Goal: Task Accomplishment & Management: Manage account settings

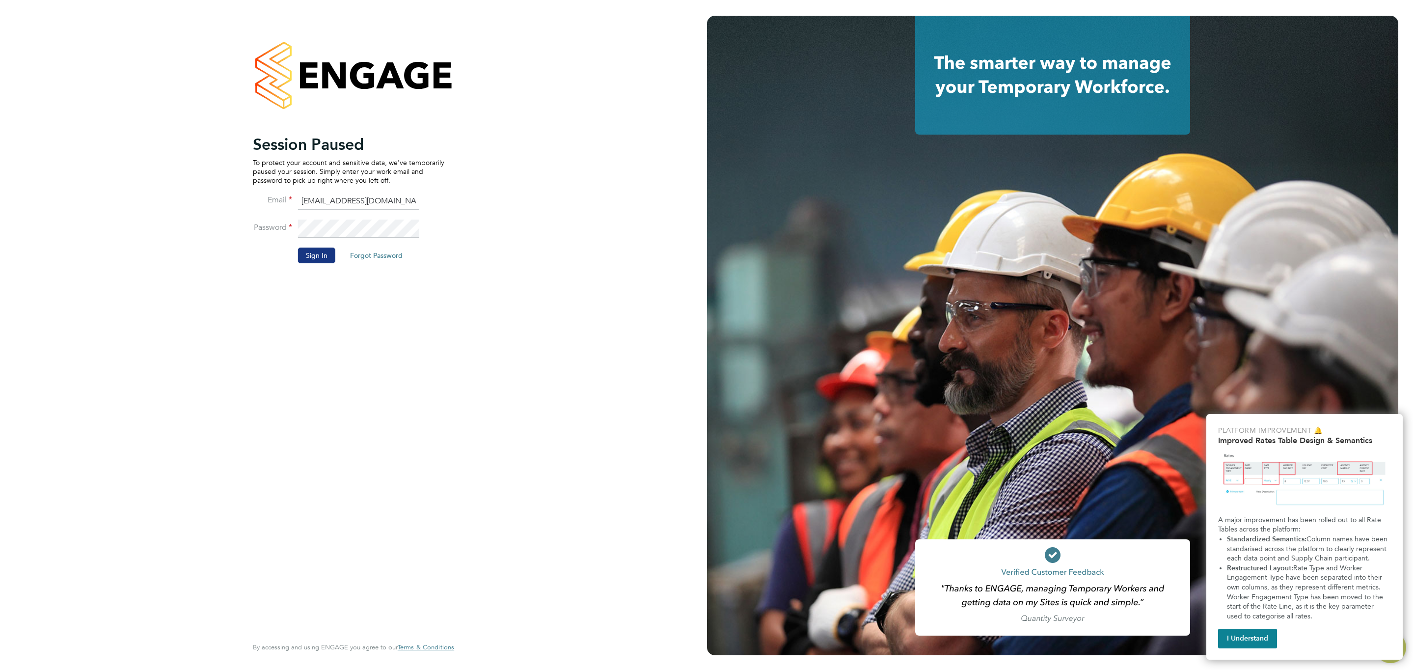
drag, startPoint x: 313, startPoint y: 252, endPoint x: 320, endPoint y: 252, distance: 6.9
click at [318, 252] on button "Sign In" at bounding box center [316, 255] width 37 height 16
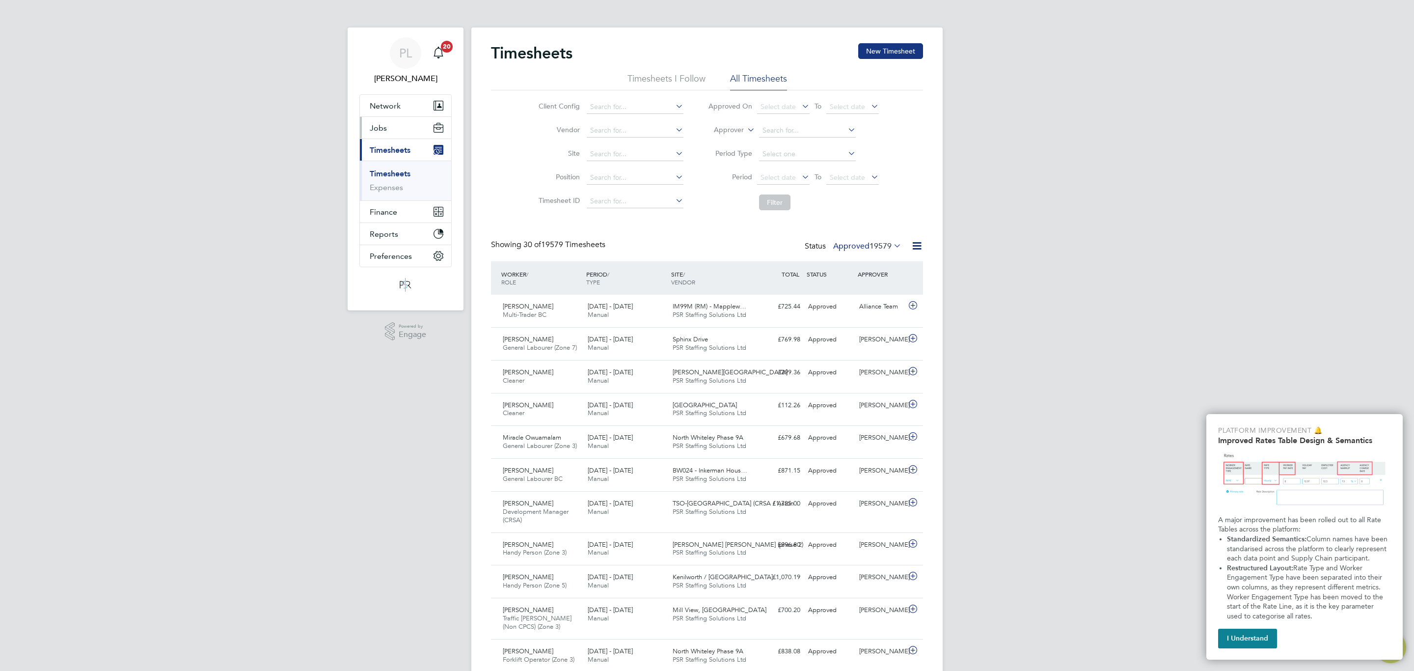
click at [381, 126] on span "Jobs" at bounding box center [378, 127] width 17 height 9
drag, startPoint x: 398, startPoint y: 177, endPoint x: 458, endPoint y: 165, distance: 61.5
click at [398, 176] on link "Placements" at bounding box center [390, 178] width 41 height 9
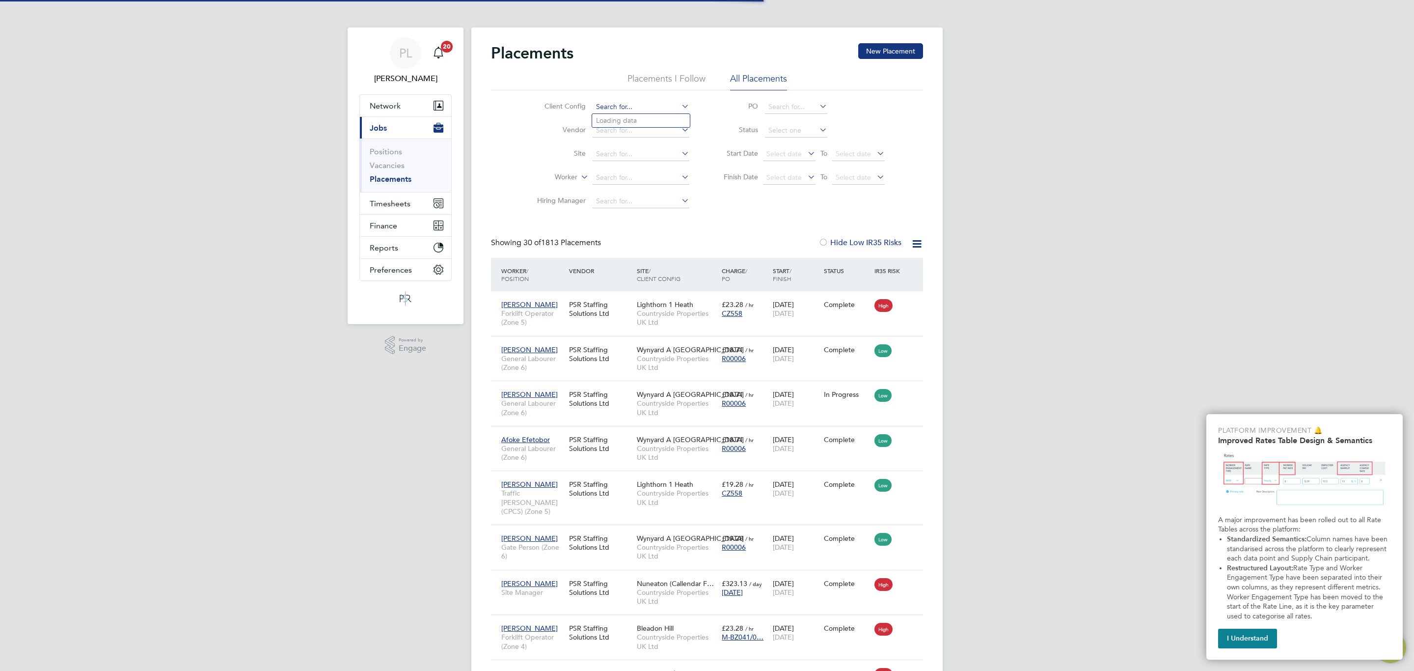
click at [609, 103] on input at bounding box center [640, 107] width 97 height 14
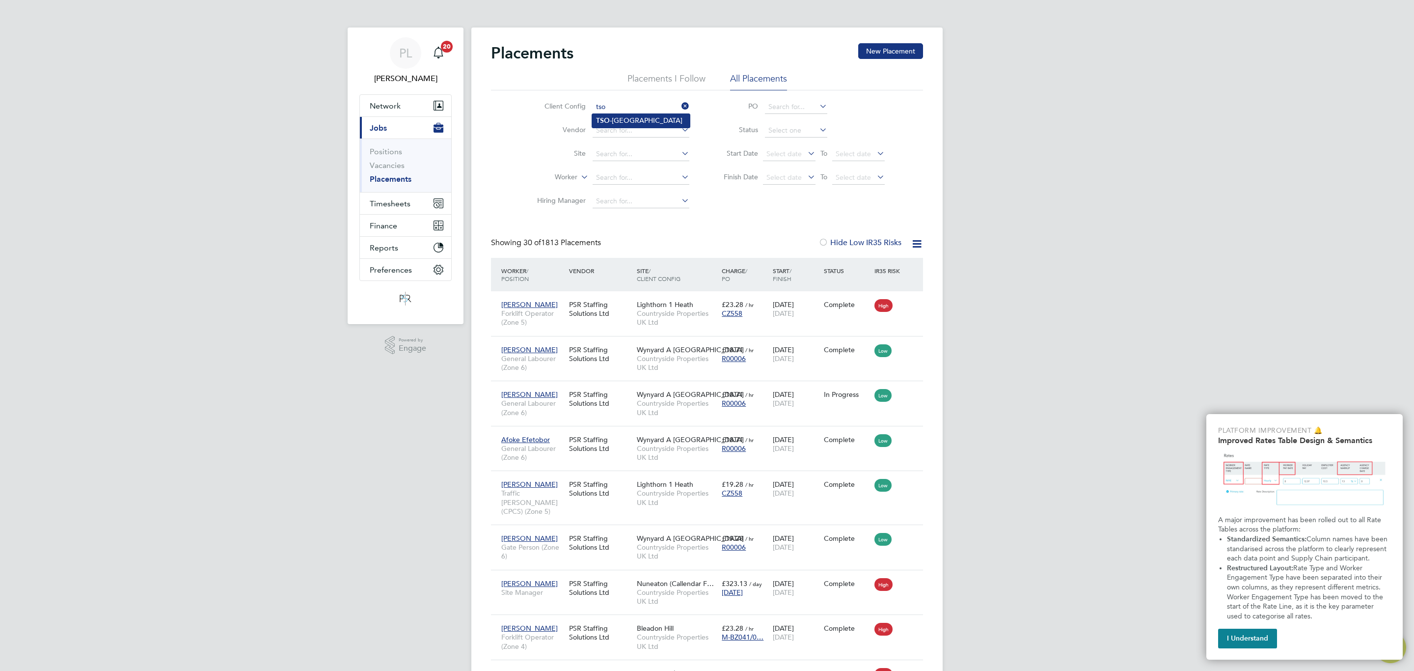
type input "TSO-[GEOGRAPHIC_DATA]"
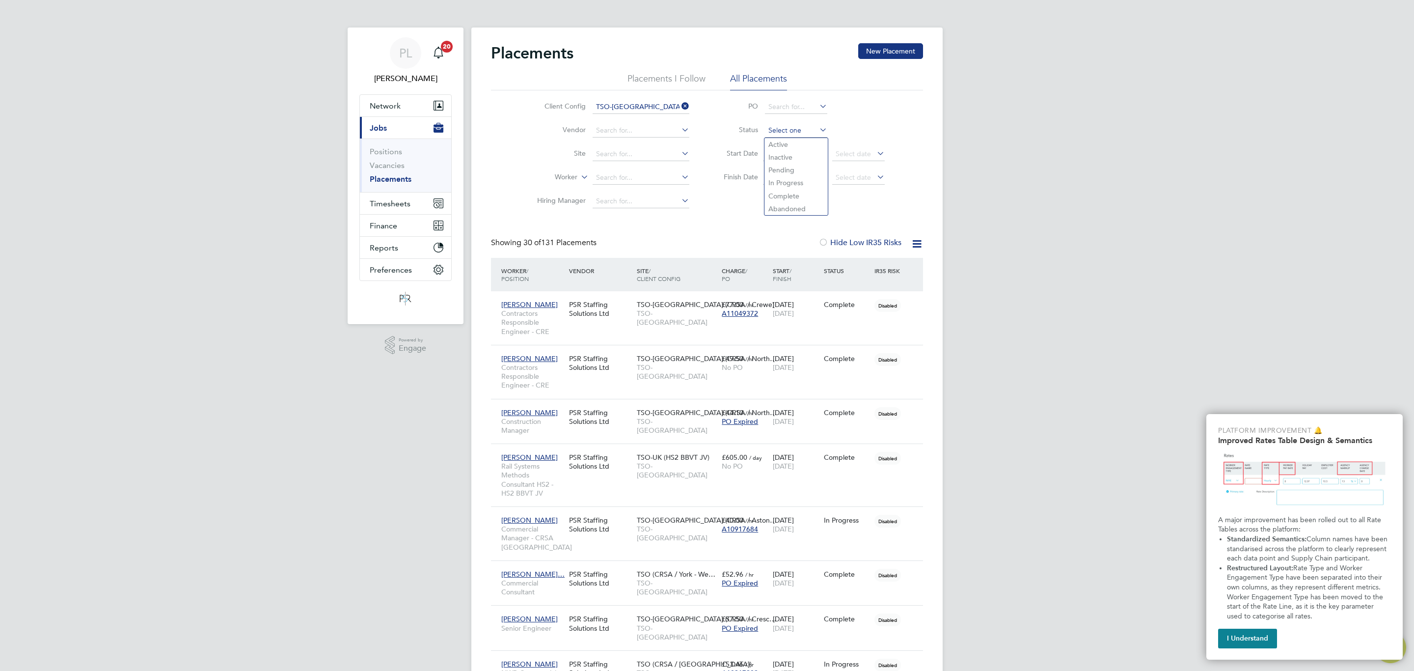
click at [795, 125] on input at bounding box center [796, 131] width 62 height 14
click at [787, 140] on li "Active" at bounding box center [795, 144] width 63 height 13
type input "Active"
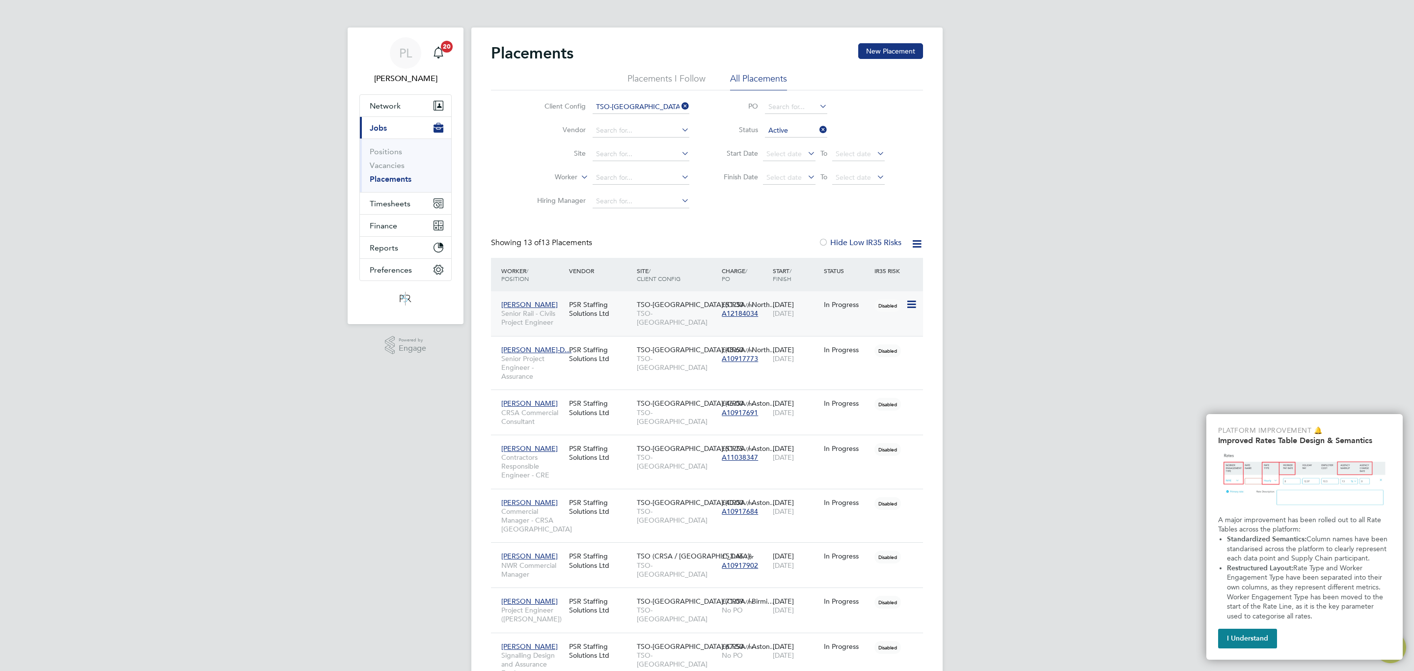
click at [646, 325] on div "Rhys Lewis Senior Rail - Civils Project Engineer PSR Staffing Solutions Ltd TSO…" at bounding box center [707, 313] width 432 height 45
click at [648, 308] on span "TSO-UK (CRSA / North…" at bounding box center [707, 304] width 140 height 9
click at [635, 363] on div "TSO-UK (CRSA / North… TSO-UK" at bounding box center [676, 358] width 85 height 37
click at [651, 398] on div "TSO-UK (CRSA / Aston… TSO-UK" at bounding box center [676, 412] width 85 height 37
click at [638, 462] on span "TSO-[GEOGRAPHIC_DATA]" at bounding box center [677, 462] width 80 height 18
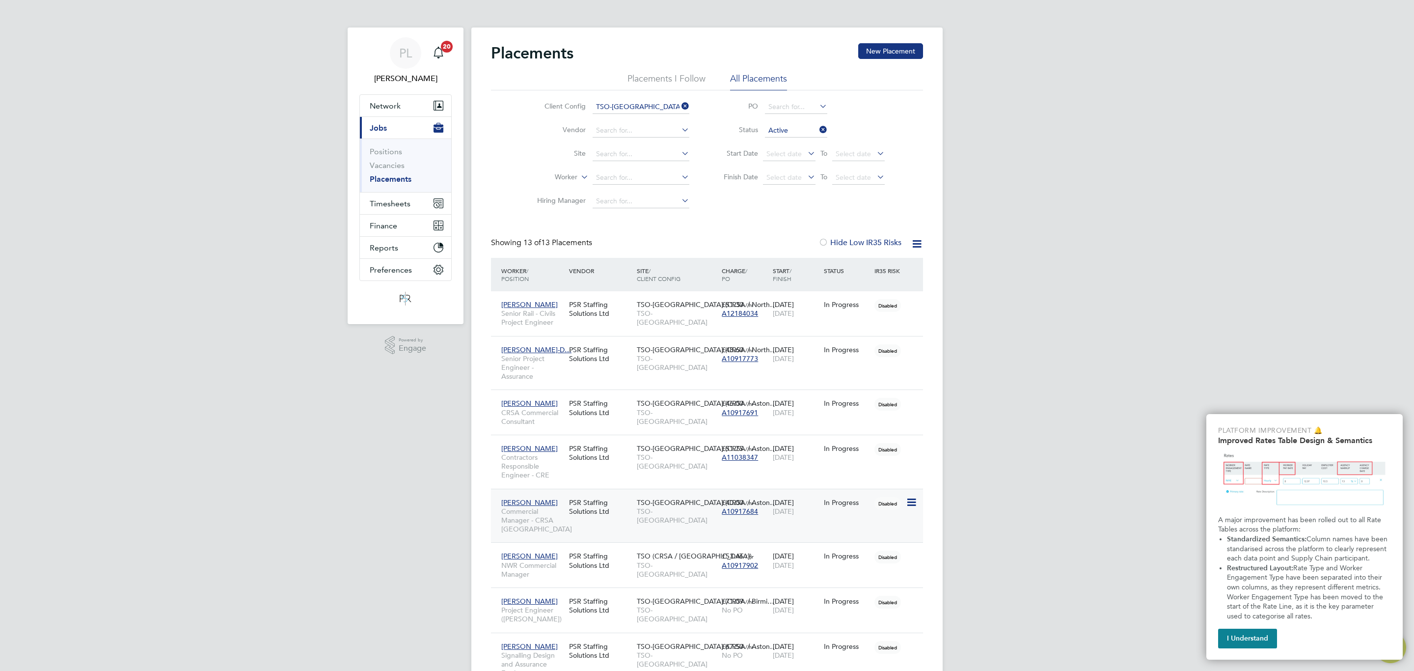
click at [644, 516] on span "TSO-[GEOGRAPHIC_DATA]" at bounding box center [677, 516] width 80 height 18
click at [645, 569] on span "TSO-[GEOGRAPHIC_DATA]" at bounding box center [677, 570] width 80 height 18
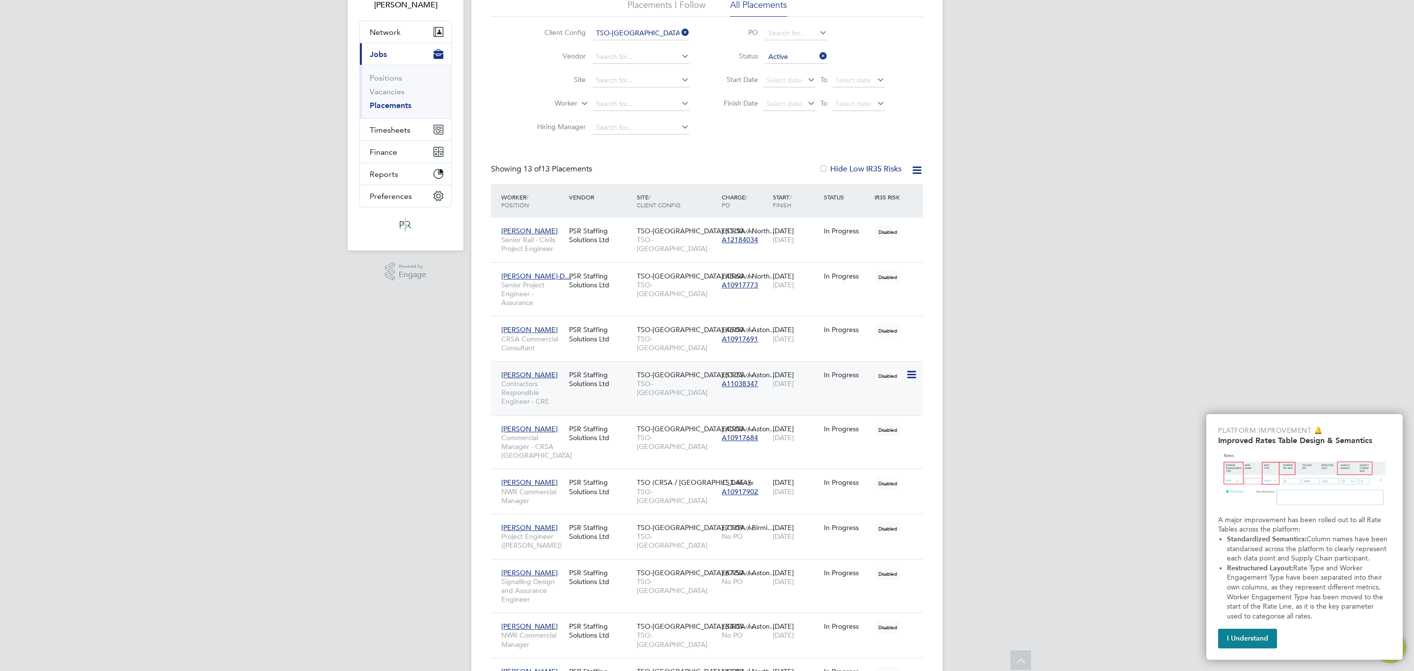
scroll to position [147, 0]
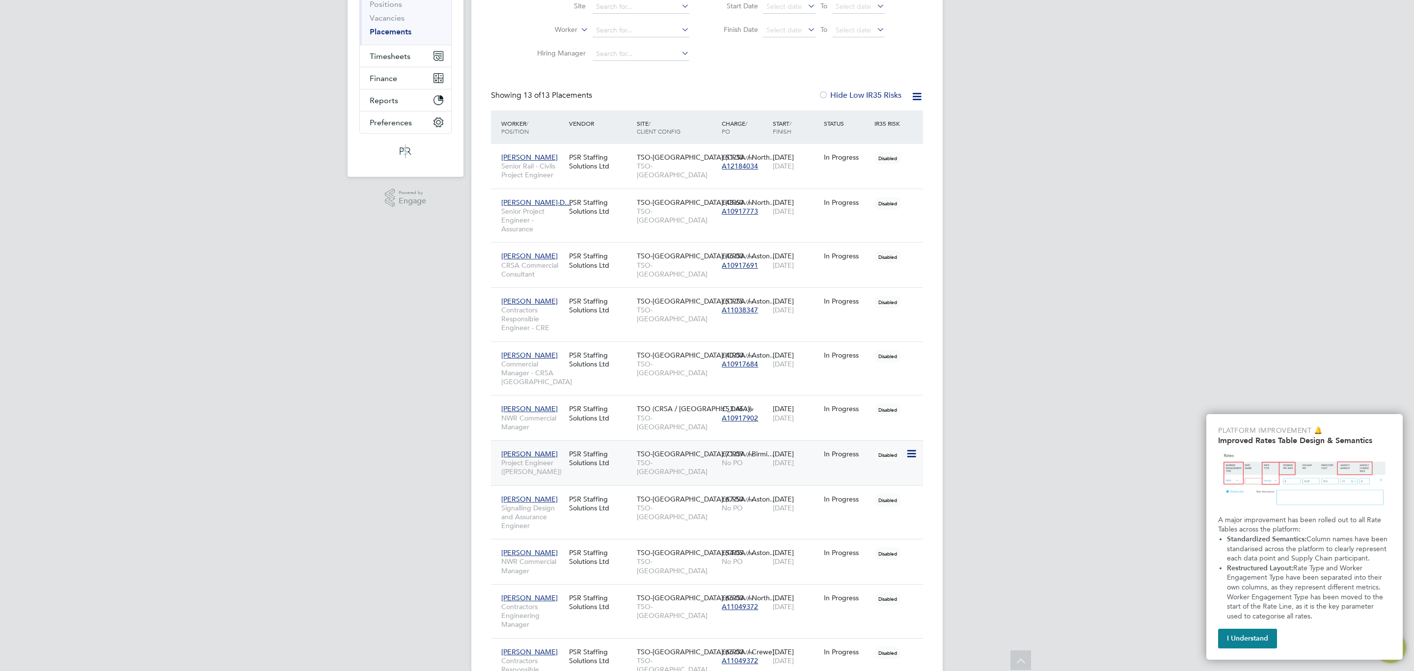
click at [684, 472] on div "TSO-UK (CRSA / Birmi… TSO-UK" at bounding box center [676, 462] width 85 height 37
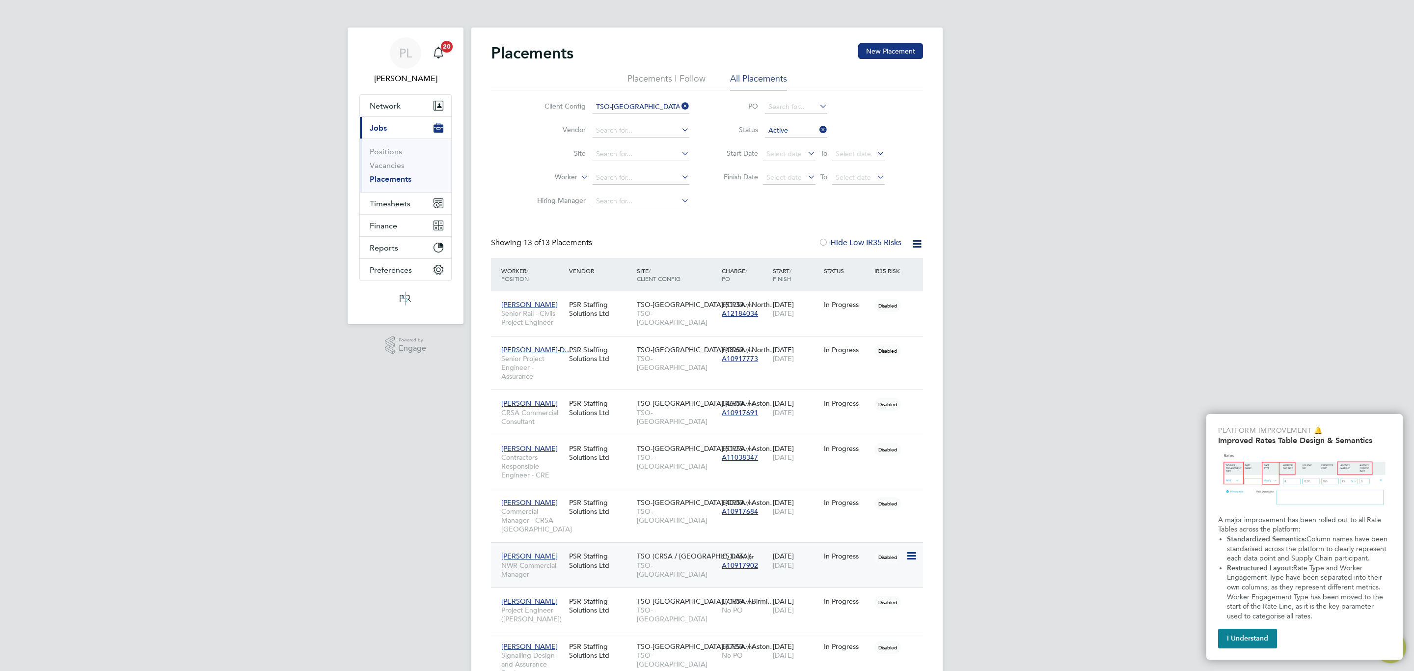
scroll to position [74, 0]
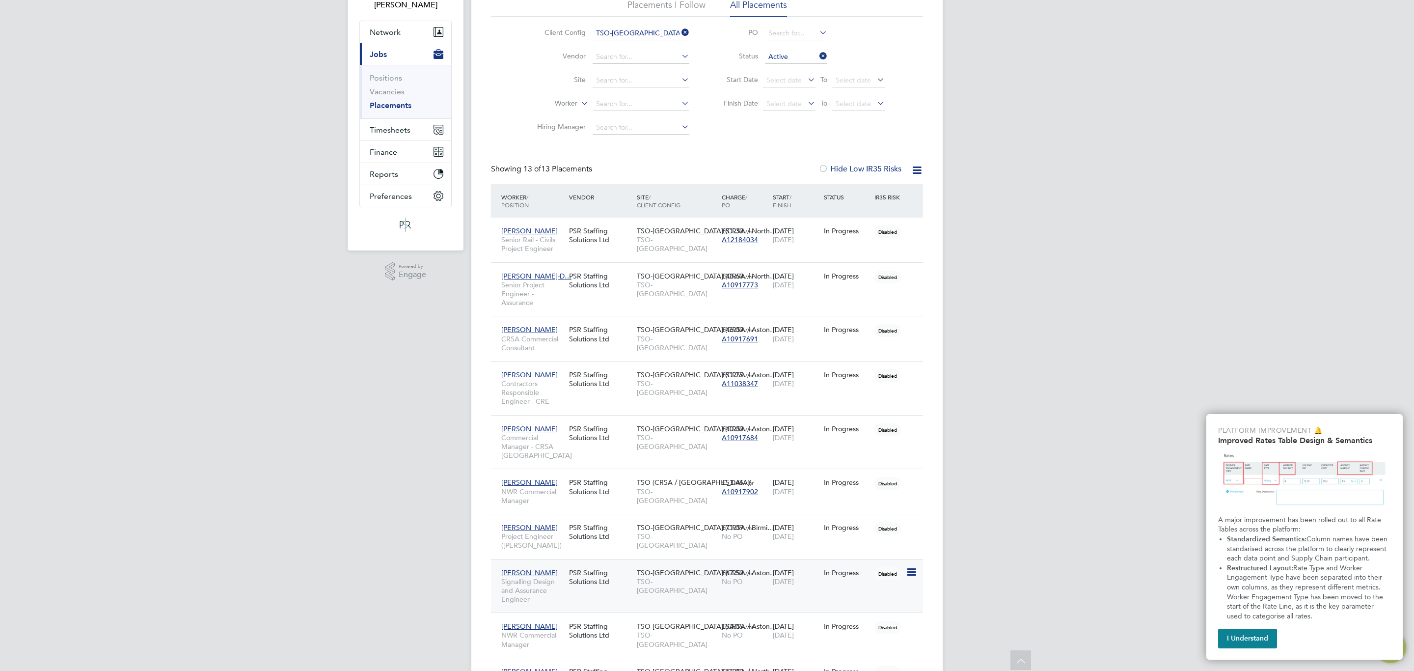
click at [619, 591] on div "PSR Staffing Solutions Ltd" at bounding box center [600, 576] width 68 height 27
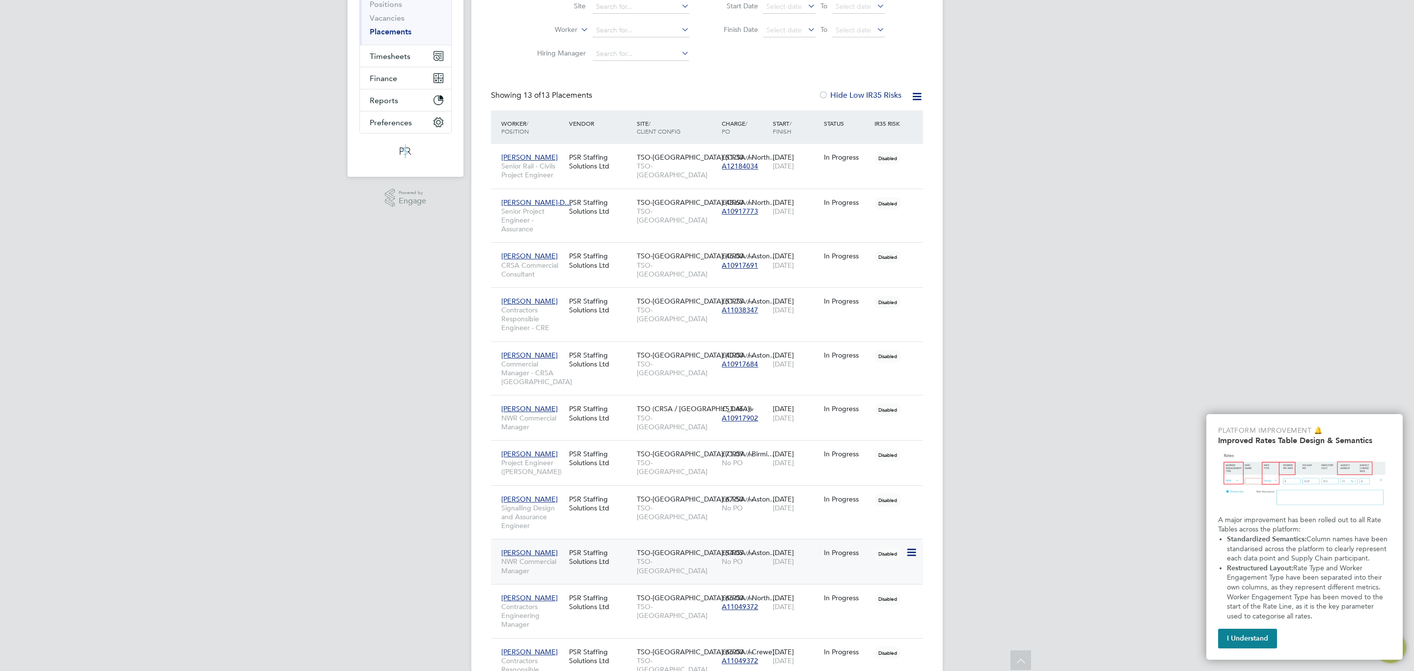
click at [643, 574] on div "Rajesh Panjabi NWR Commercial Manager PSR Staffing Solutions Ltd TSO-UK (CRSA /…" at bounding box center [707, 560] width 432 height 45
click at [649, 563] on span "TSO-[GEOGRAPHIC_DATA]" at bounding box center [677, 566] width 80 height 18
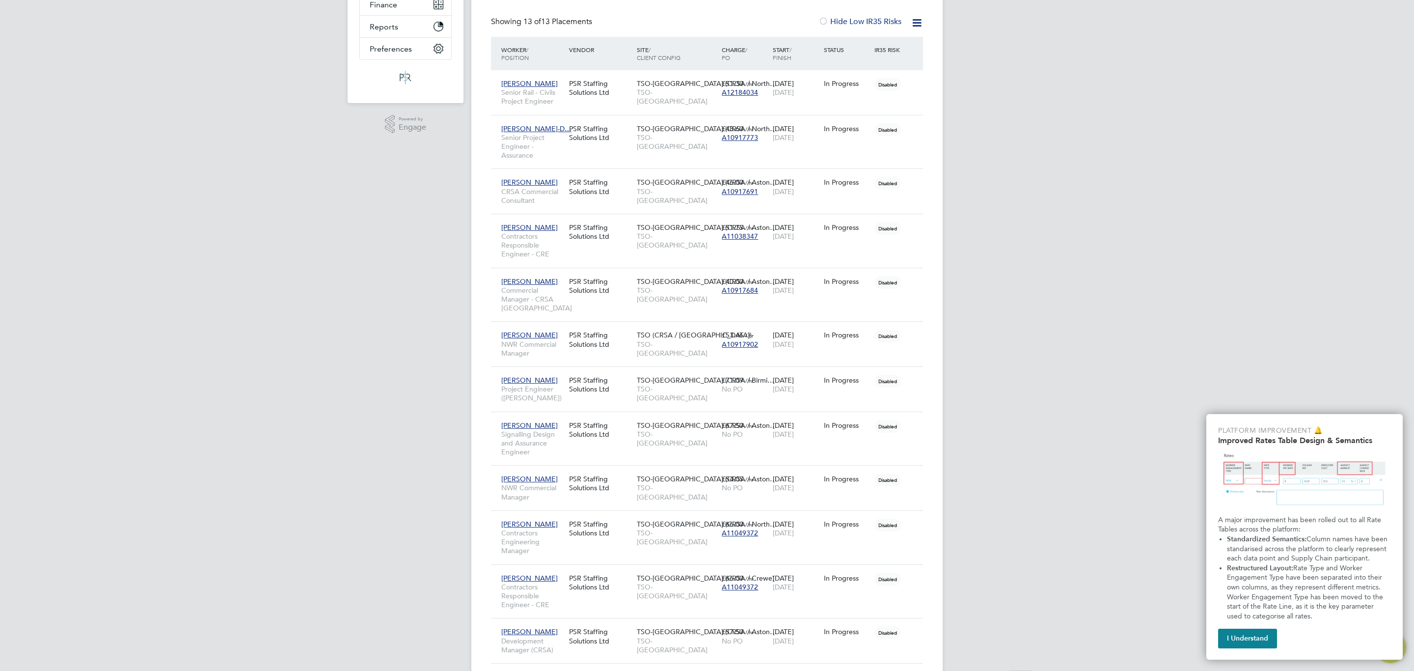
scroll to position [295, 0]
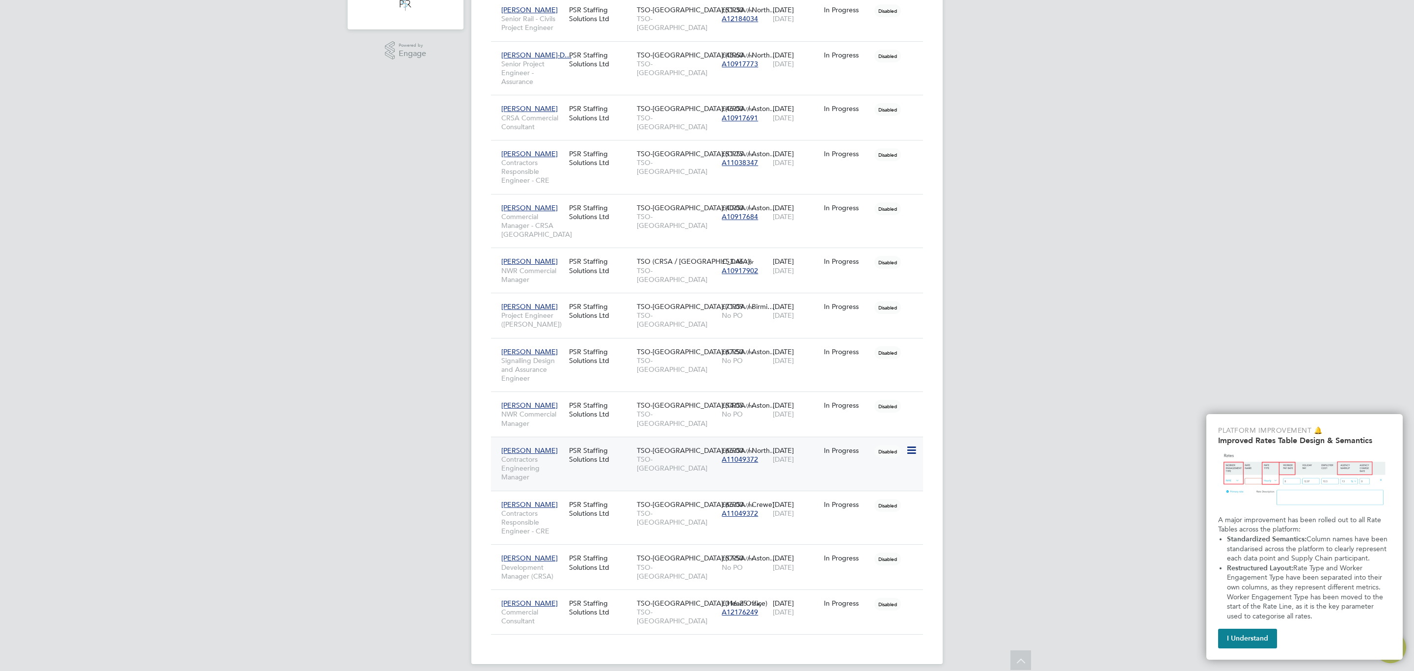
click at [667, 472] on div "Mark Mellis Contractors Engineering Manager PSR Staffing Solutions Ltd TSO-UK (…" at bounding box center [707, 463] width 432 height 54
click at [657, 458] on span "TSO-[GEOGRAPHIC_DATA]" at bounding box center [677, 464] width 80 height 18
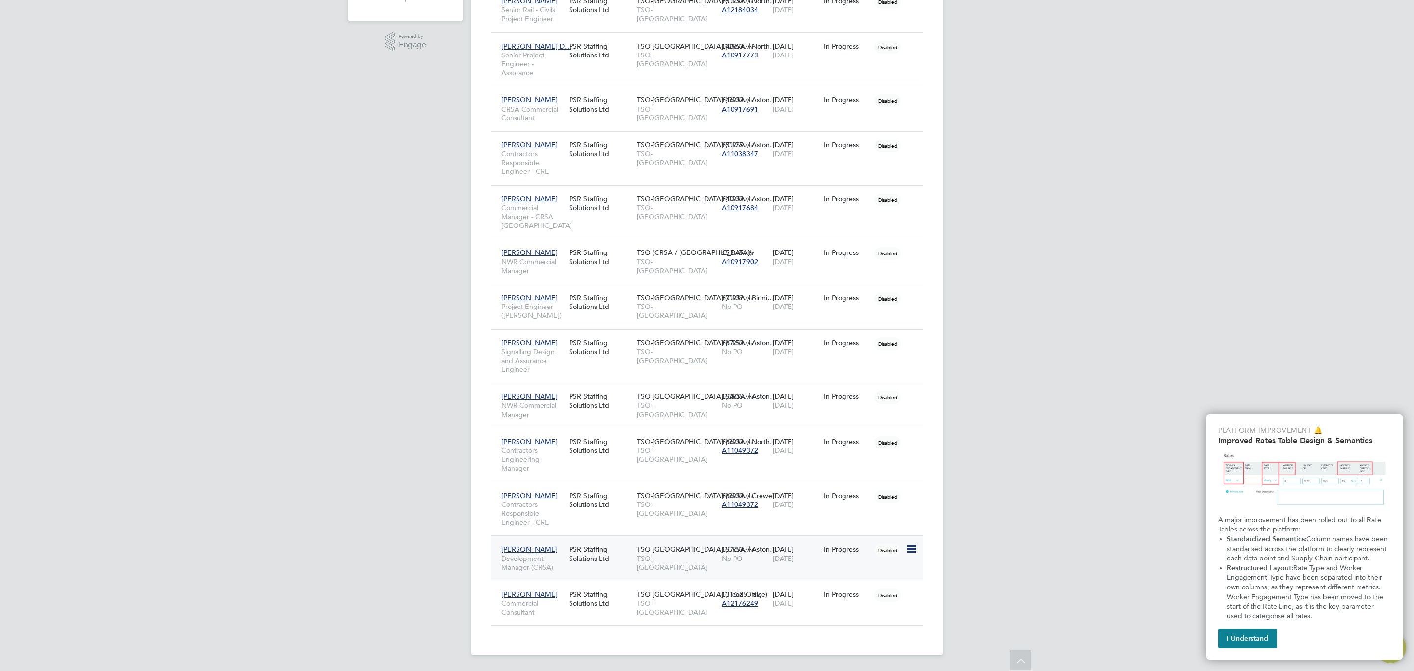
click at [628, 554] on div "PSR Staffing Solutions Ltd" at bounding box center [600, 552] width 68 height 27
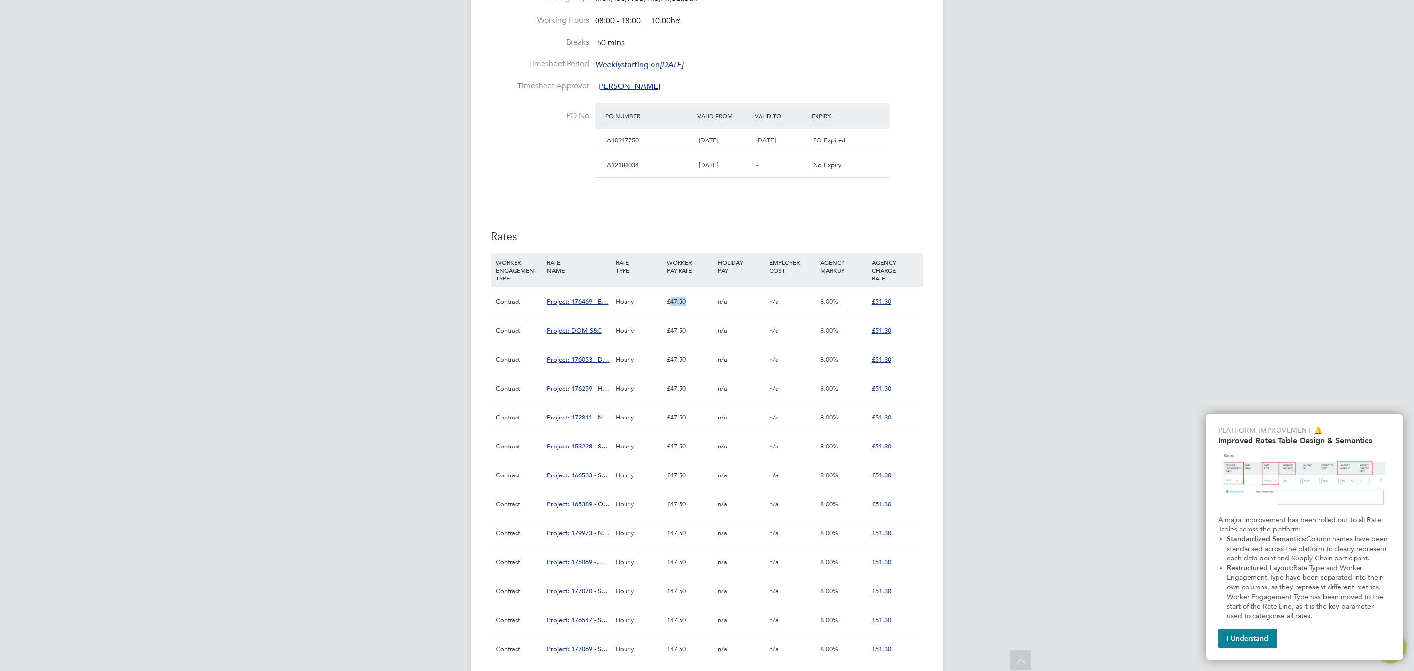
drag, startPoint x: 688, startPoint y: 299, endPoint x: 679, endPoint y: 323, distance: 24.9
click at [671, 303] on div "£47.50" at bounding box center [689, 301] width 51 height 28
click at [694, 306] on div "£47.50" at bounding box center [689, 301] width 51 height 28
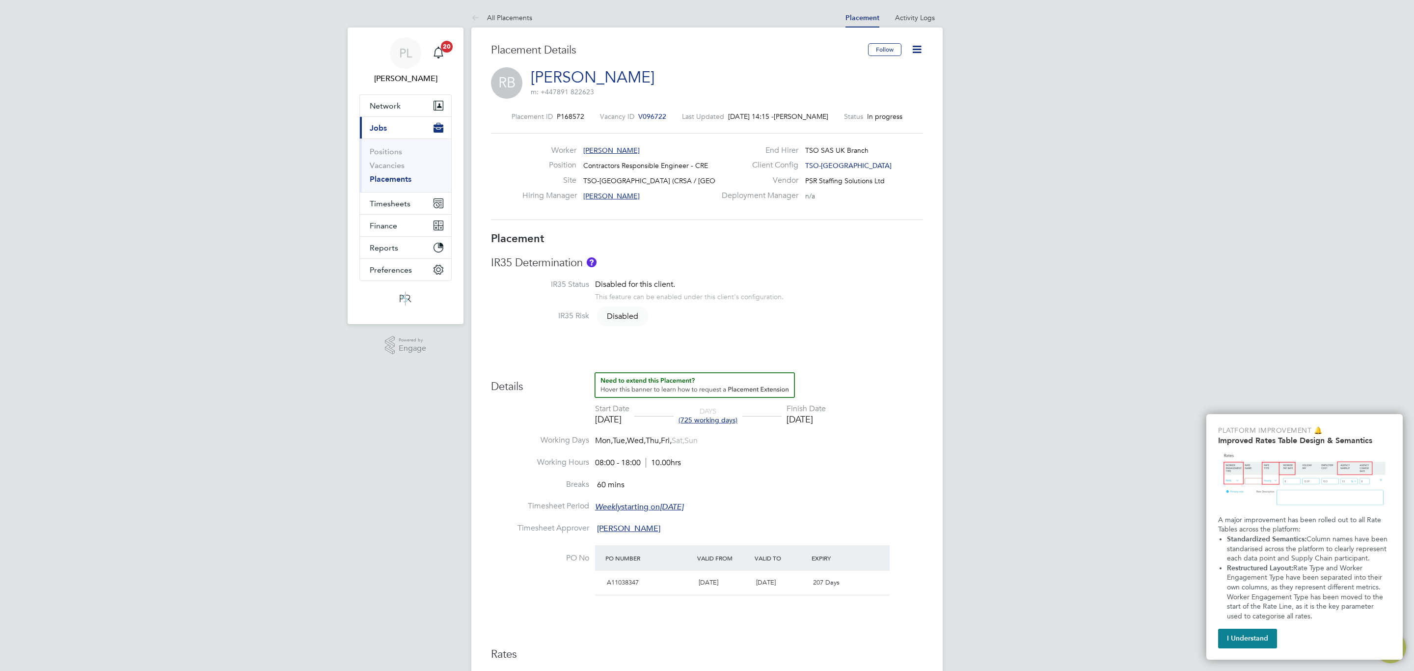
click at [914, 44] on icon at bounding box center [917, 49] width 12 height 12
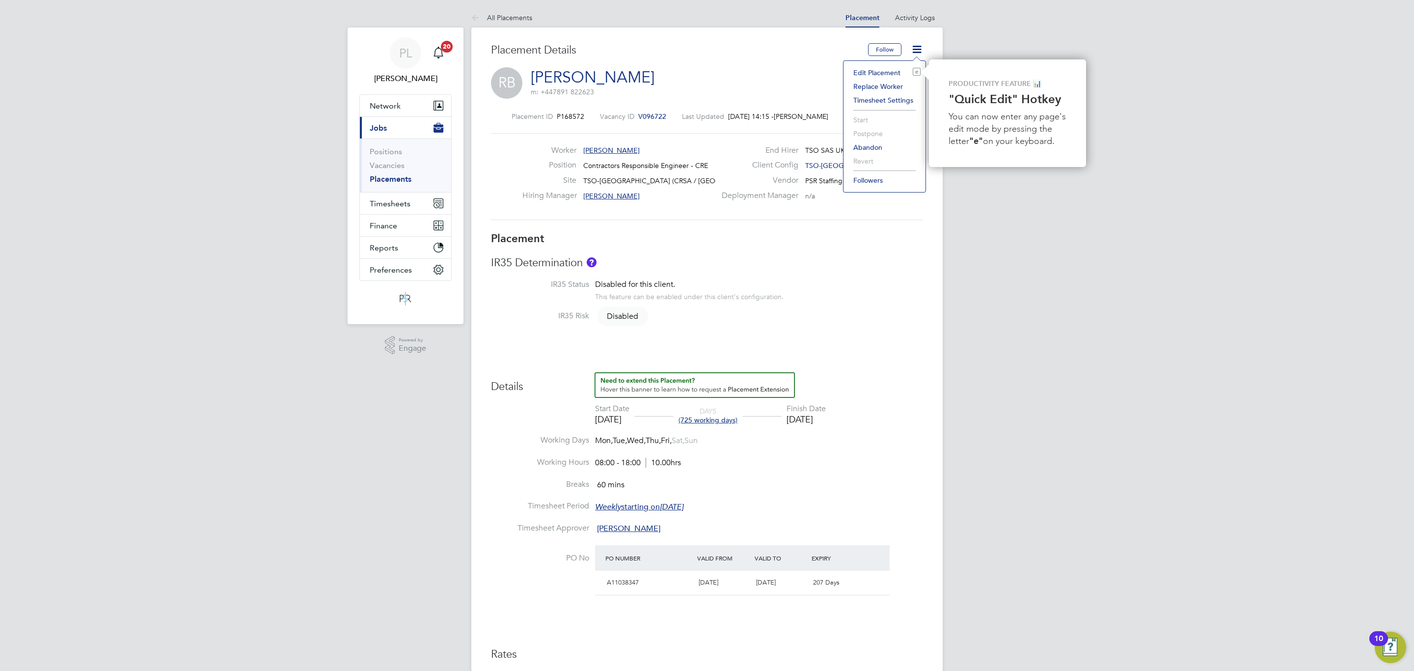
drag, startPoint x: 884, startPoint y: 68, endPoint x: 874, endPoint y: 221, distance: 153.5
click at [884, 68] on li "Edit Placement e" at bounding box center [884, 73] width 72 height 14
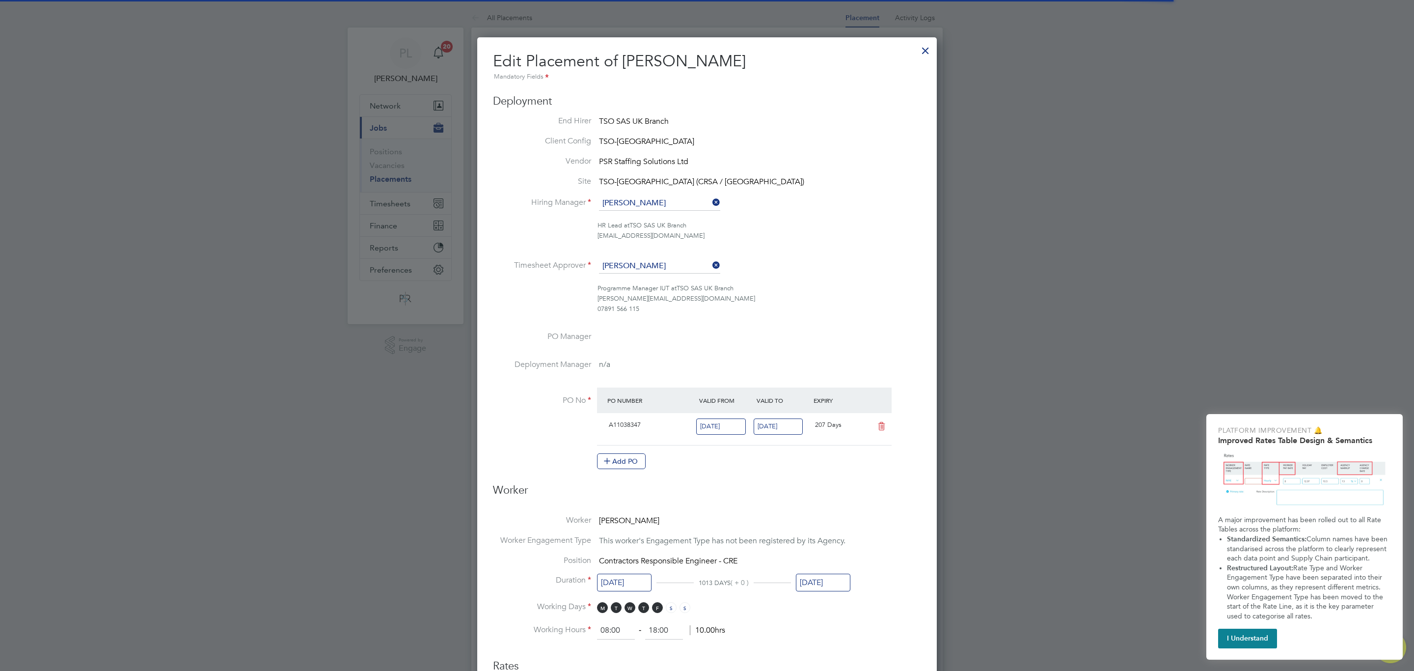
scroll to position [16, 92]
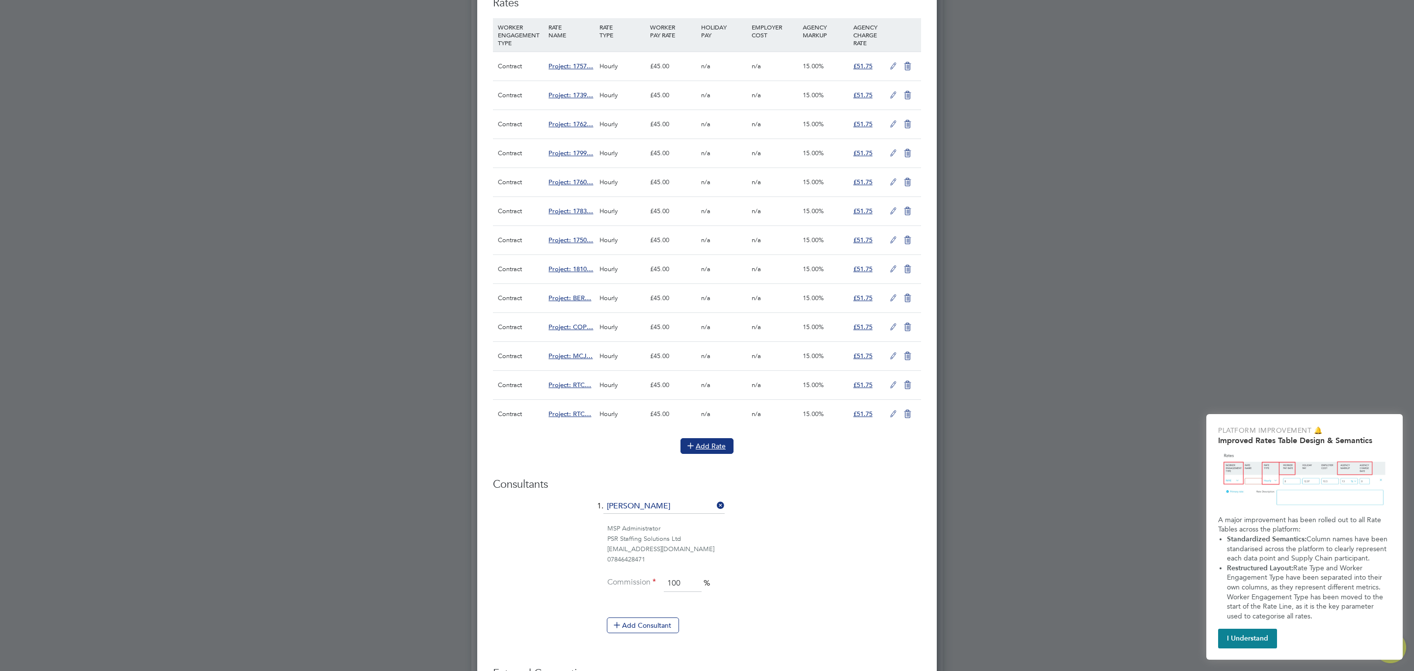
click at [712, 451] on button "Add Rate" at bounding box center [706, 446] width 53 height 16
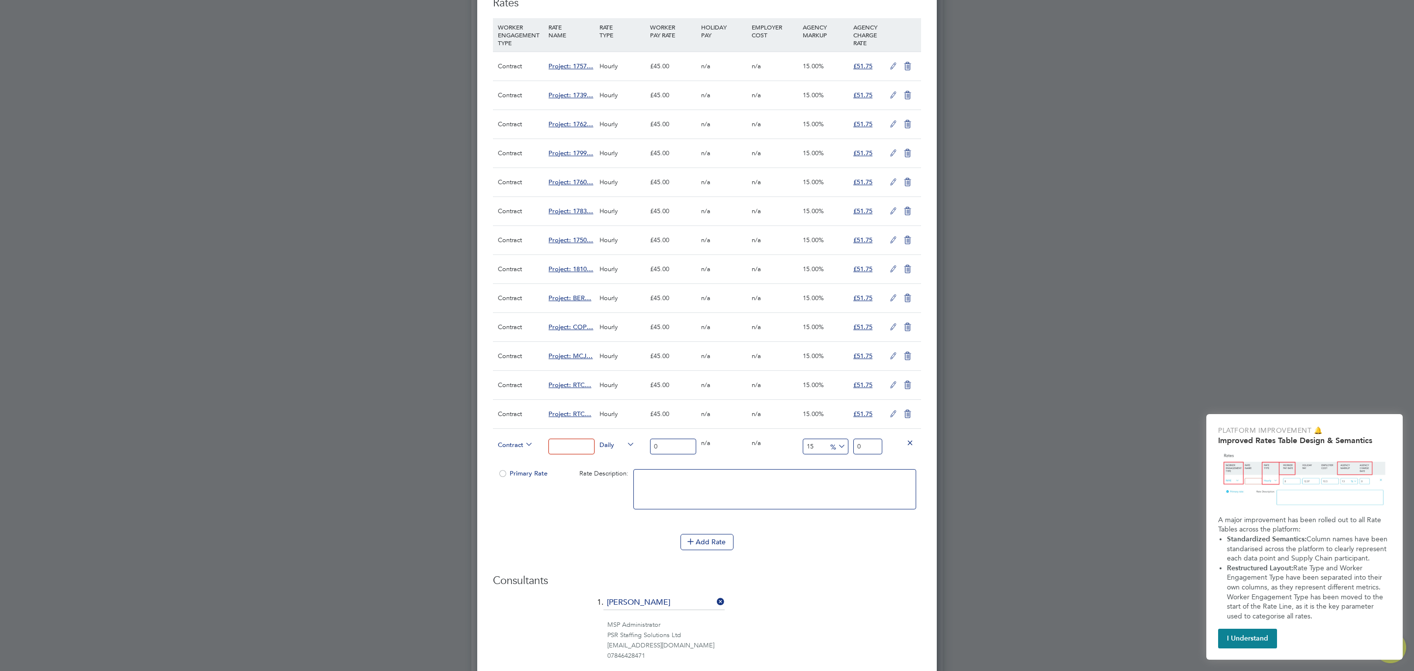
click at [672, 451] on input "0" at bounding box center [673, 446] width 46 height 16
drag, startPoint x: 672, startPoint y: 449, endPoint x: 633, endPoint y: 445, distance: 39.0
click at [633, 445] on div "Contract Daily 0 0 n/a 0 n/a 15 0 % 0" at bounding box center [707, 446] width 428 height 36
type input "5"
type input "5.75"
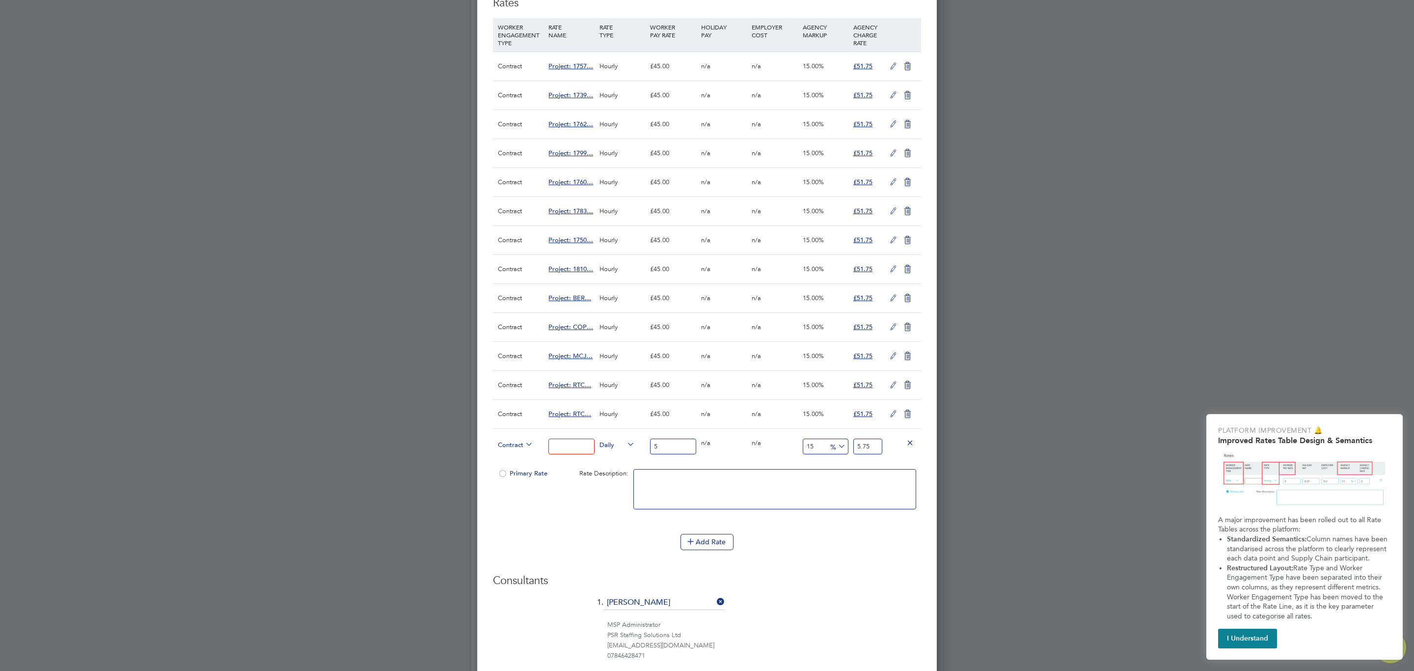
type input "50"
type input "57.5"
type input "504"
type input "579.6"
type input "504"
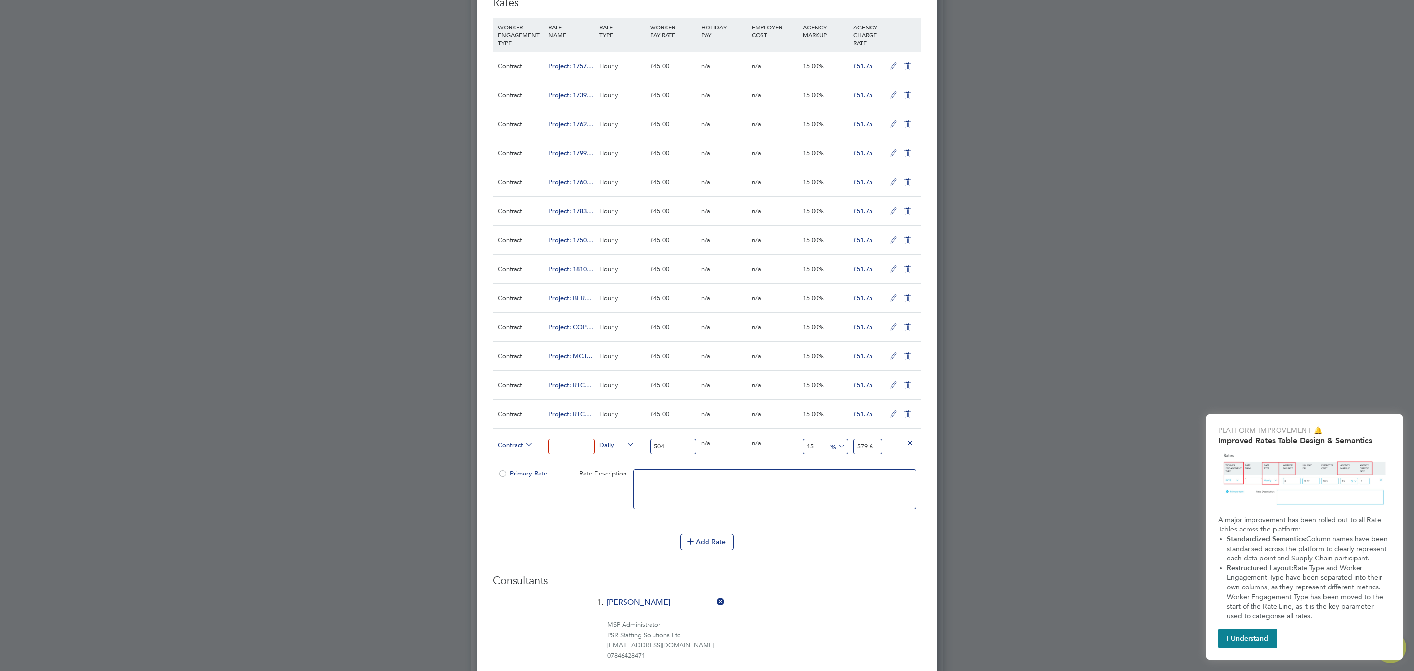
click at [877, 450] on input "579.6" at bounding box center [867, 446] width 29 height 16
drag, startPoint x: 878, startPoint y: 451, endPoint x: 850, endPoint y: 451, distance: 28.0
click at [850, 451] on div "Contract Daily 504 0 n/a 0 n/a 15 75.6 % 579.6" at bounding box center [707, 446] width 428 height 36
type input "-99.0079365079365"
type input "5"
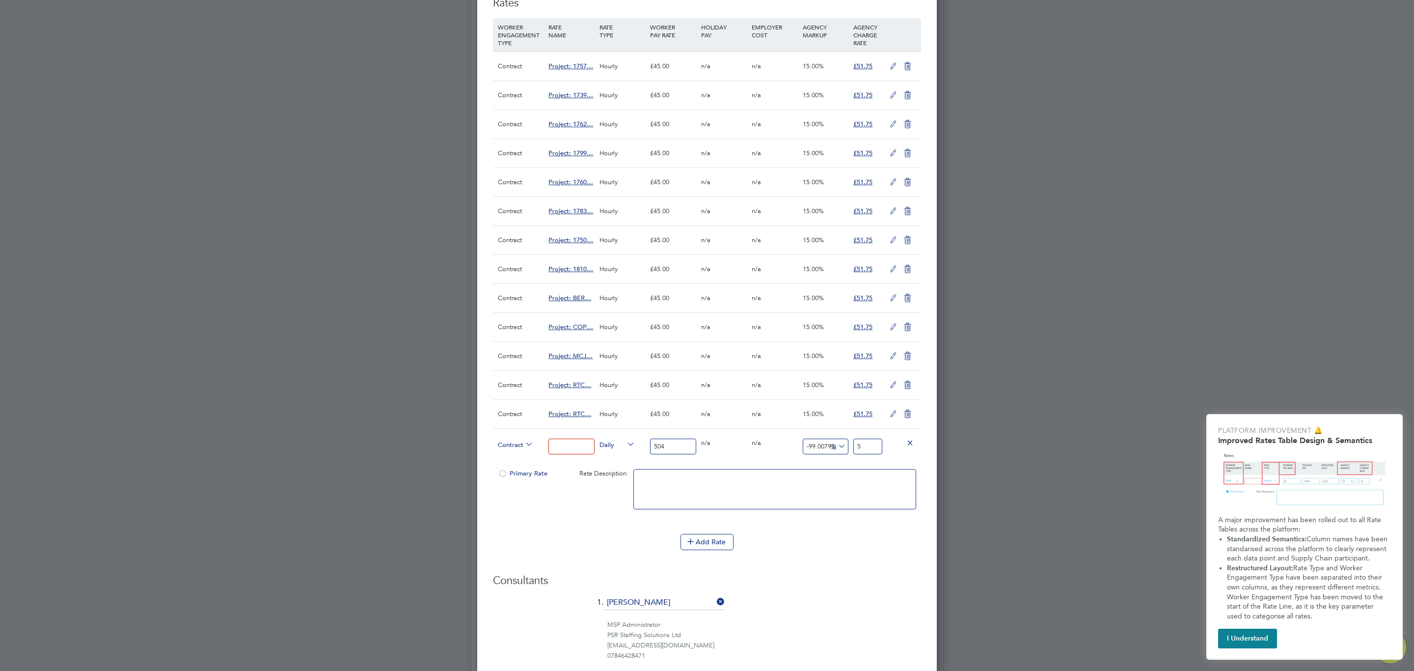
type input "-89.88095238095238"
type input "51"
type input "2.5793650793650795"
type input "517"
type input "2.6785714285714284"
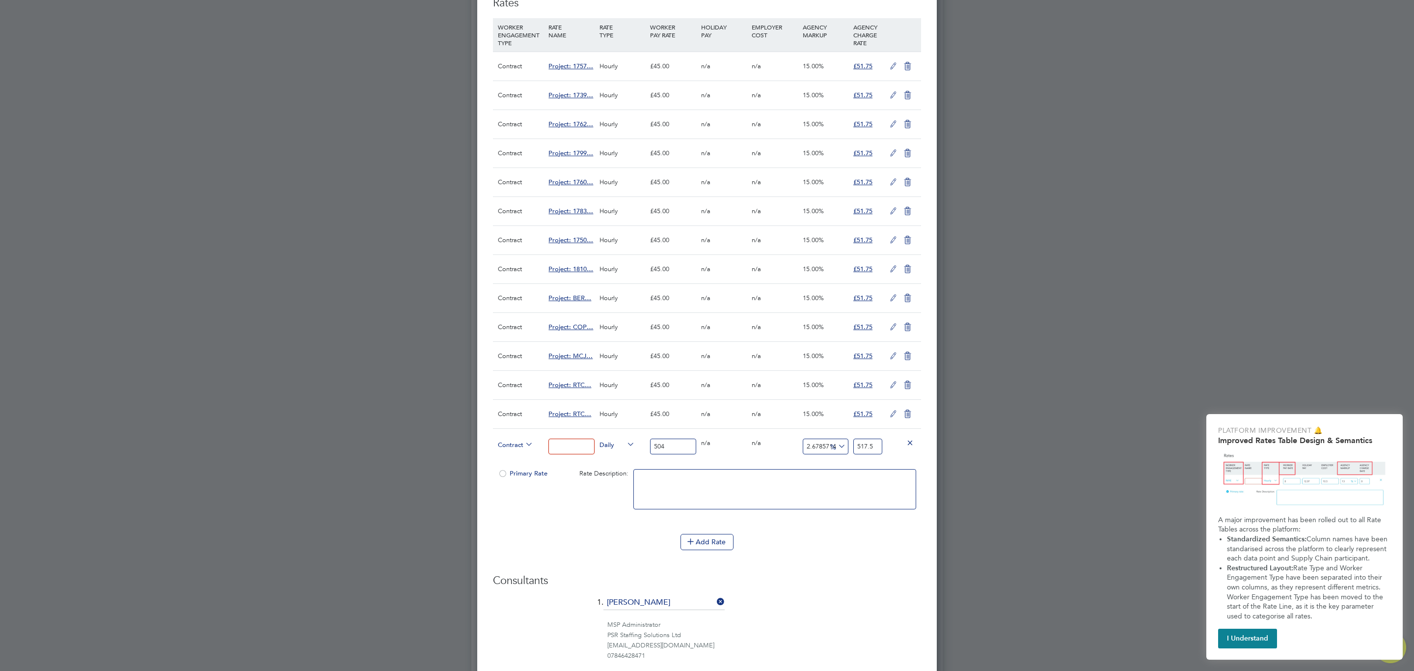
type input "517.5"
click at [889, 588] on h3 "Consultants" at bounding box center [707, 580] width 428 height 14
click at [816, 464] on div "2.6785714285714284 13.5 %" at bounding box center [825, 447] width 51 height 36
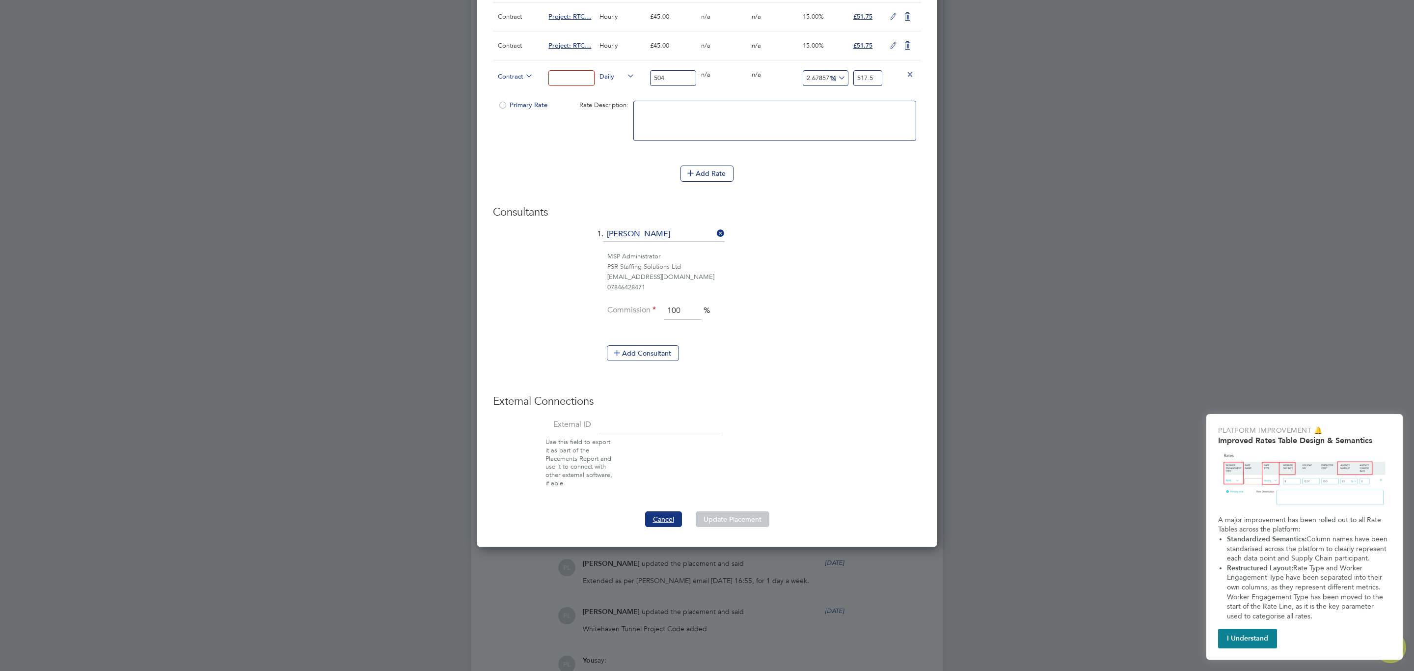
click at [659, 525] on button "Cancel" at bounding box center [663, 519] width 37 height 16
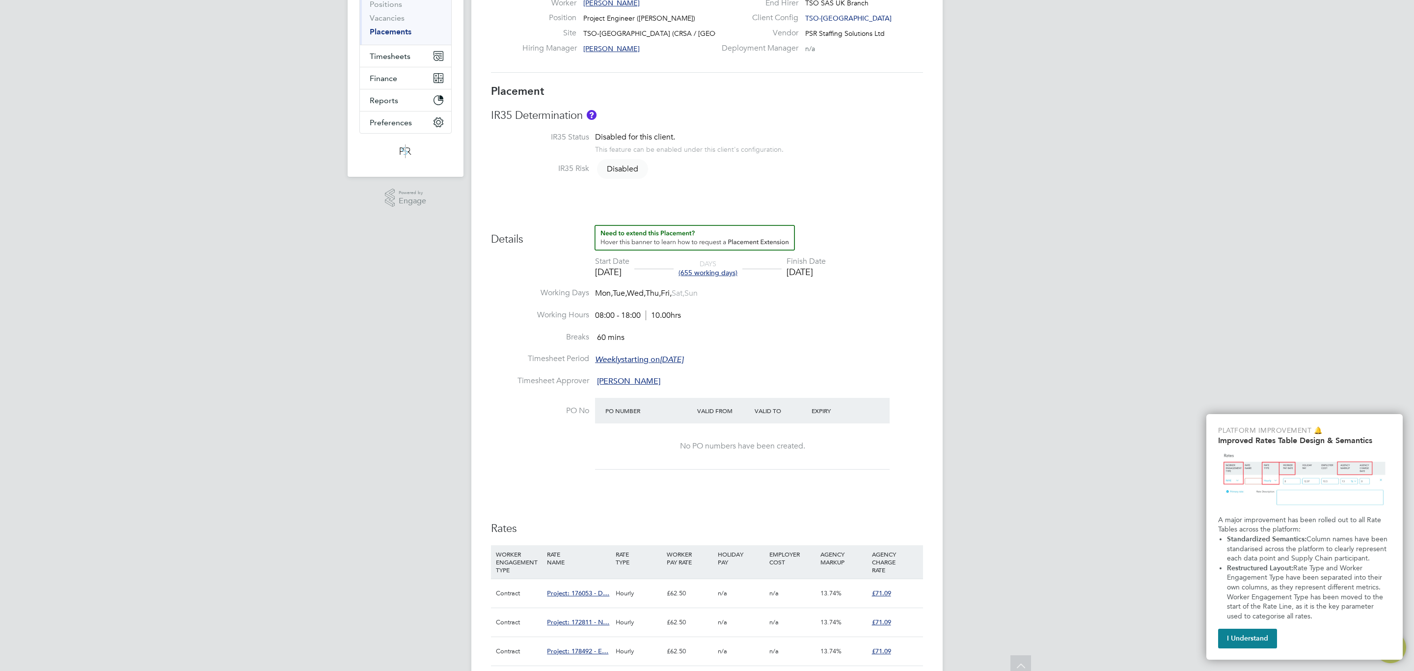
scroll to position [221, 0]
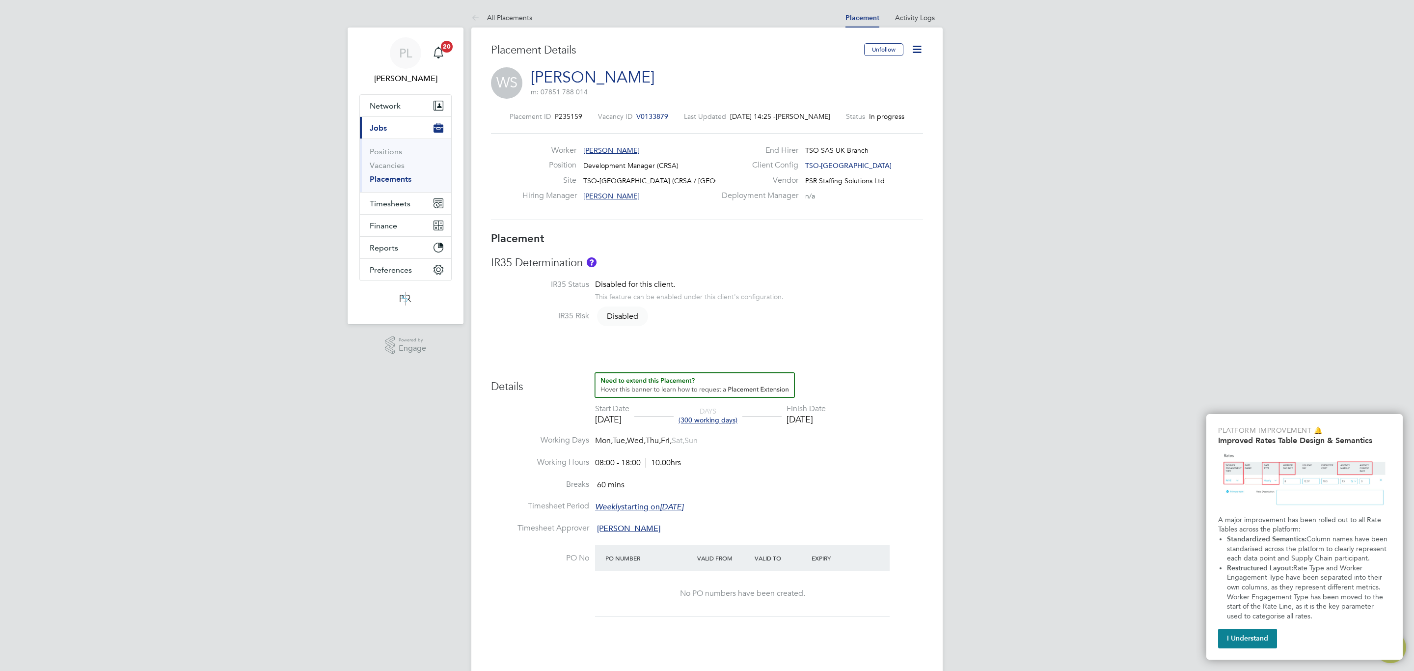
scroll to position [221, 0]
